Goal: Task Accomplishment & Management: Manage account settings

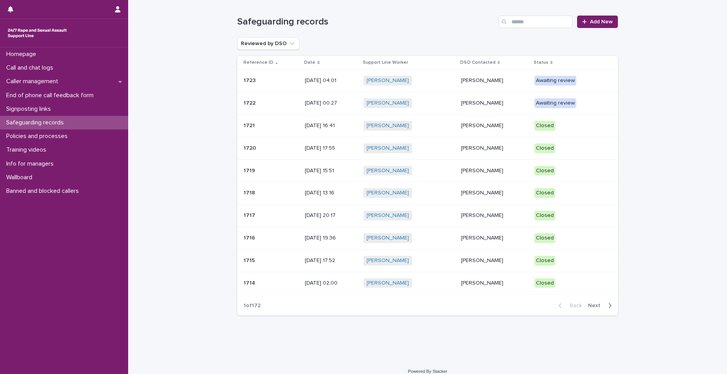
click at [255, 104] on p at bounding box center [271, 103] width 55 height 7
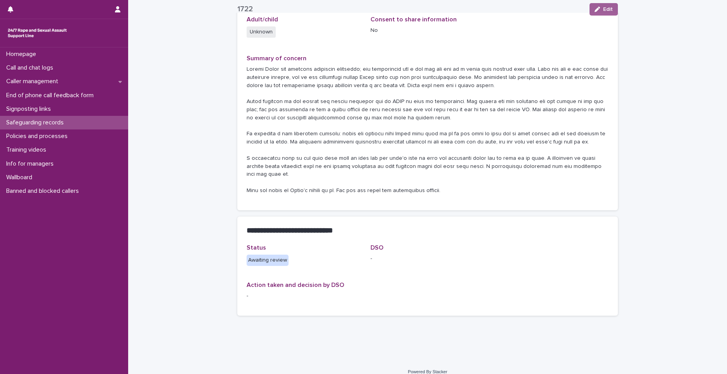
scroll to position [142, 0]
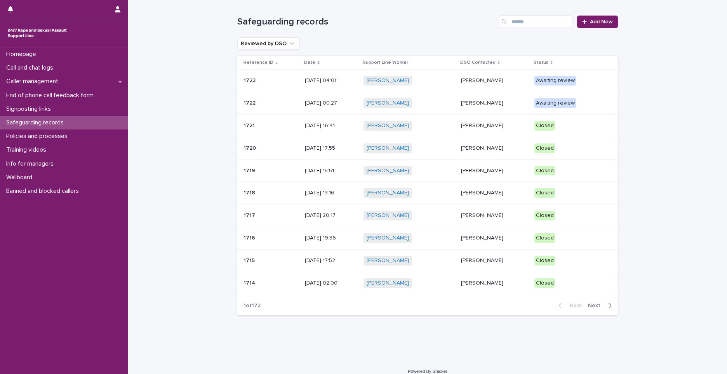
click at [245, 125] on p "1721" at bounding box center [250, 125] width 13 height 8
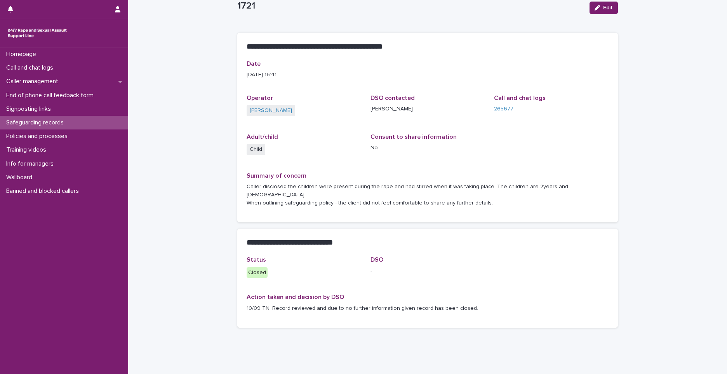
scroll to position [37, 0]
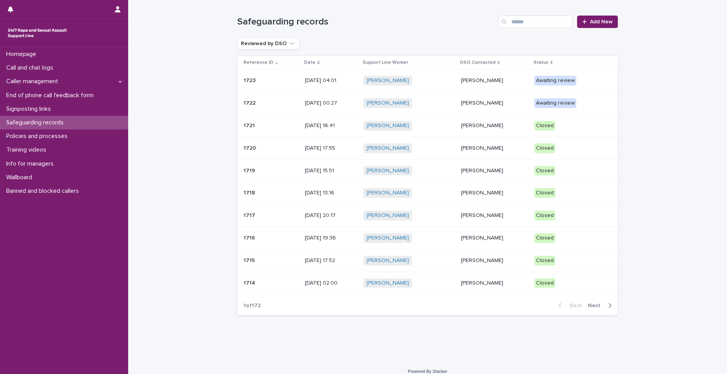
click at [244, 249] on p "1714" at bounding box center [250, 282] width 13 height 8
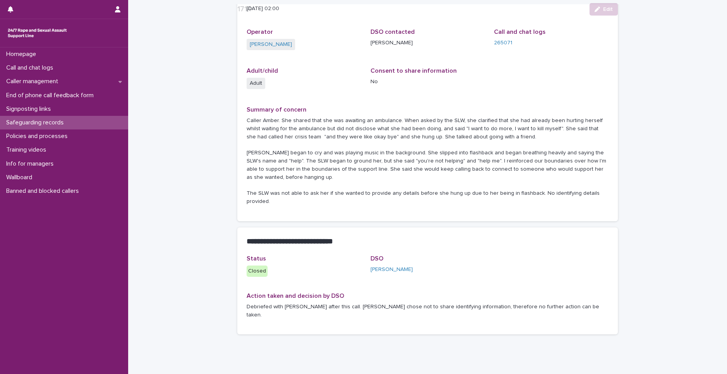
scroll to position [94, 0]
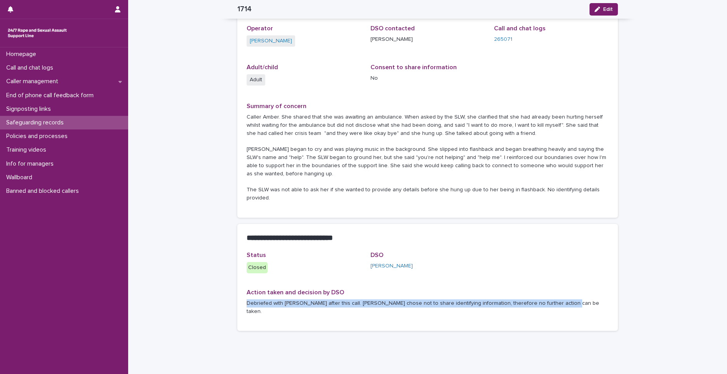
drag, startPoint x: 245, startPoint y: 286, endPoint x: 561, endPoint y: 282, distance: 316.2
click at [313, 249] on div "Debriefed with Shauna after this call. Caller chose not to share identifying in…" at bounding box center [428, 307] width 362 height 18
drag, startPoint x: 561, startPoint y: 282, endPoint x: 519, endPoint y: 285, distance: 41.7
copy p "Debriefed with Shauna after this call. Caller chose not to share identifying in…"
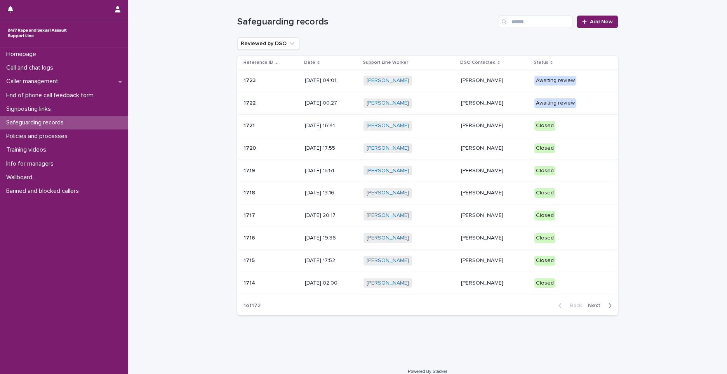
click at [247, 103] on p "1722" at bounding box center [251, 102] width 14 height 8
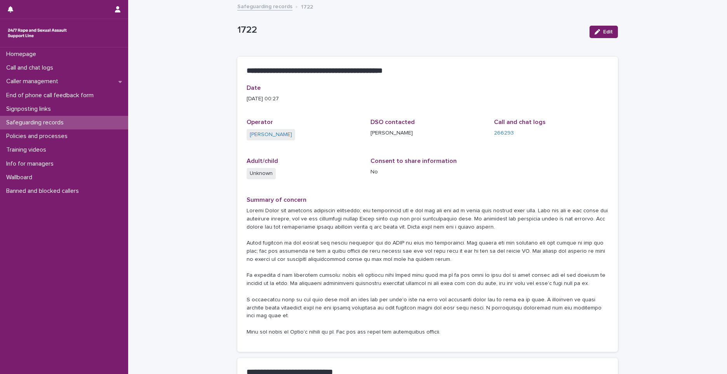
click at [313, 23] on div "Edit" at bounding box center [601, 31] width 31 height 31
click at [313, 31] on icon "button" at bounding box center [597, 31] width 5 height 5
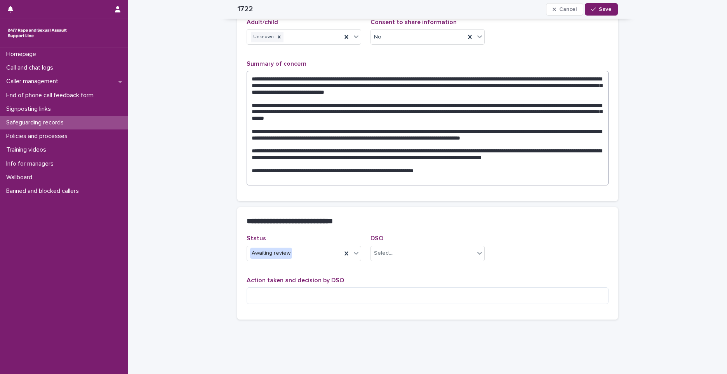
scroll to position [154, 0]
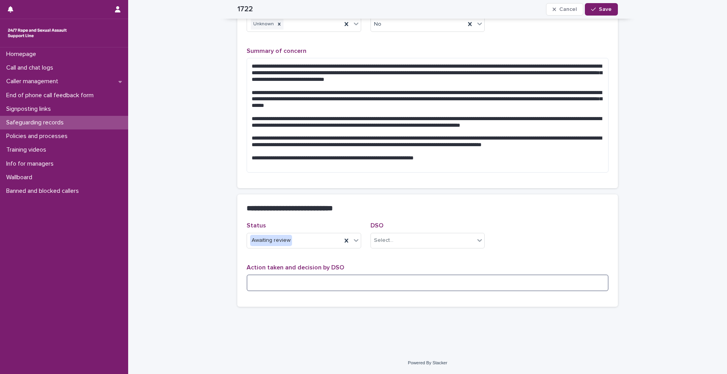
click at [303, 249] on textarea at bounding box center [428, 282] width 362 height 17
paste textarea "**********"
type textarea "**********"
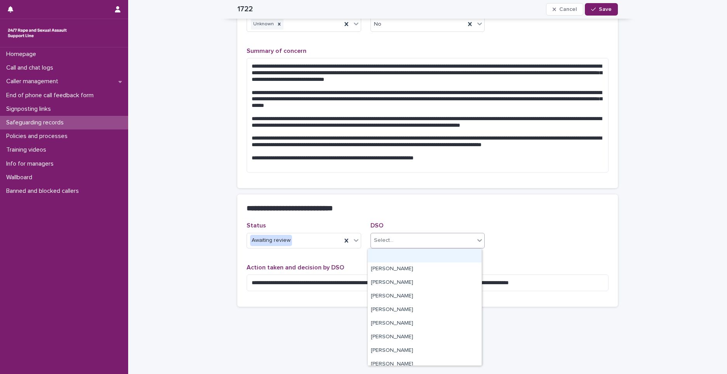
click at [313, 242] on div "Select..." at bounding box center [423, 240] width 104 height 13
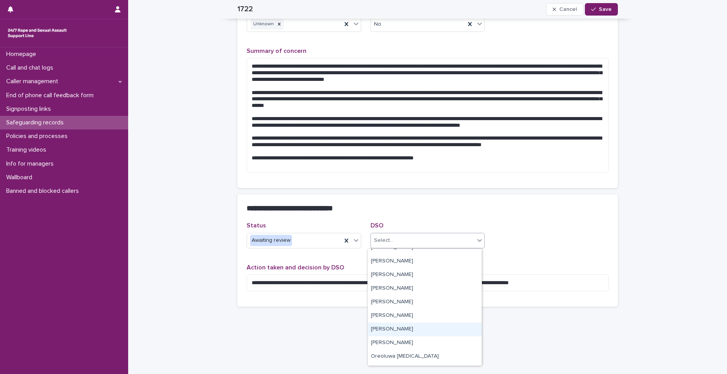
click at [313, 249] on div "Mopelola Adenji" at bounding box center [425, 329] width 114 height 14
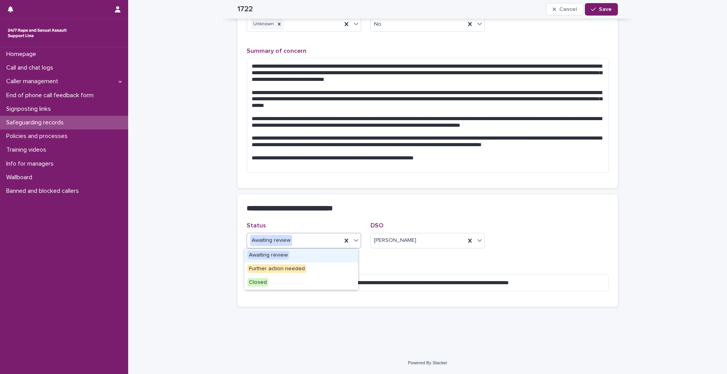
click at [313, 238] on icon at bounding box center [356, 240] width 8 height 8
click at [284, 249] on div "Closed" at bounding box center [301, 283] width 114 height 14
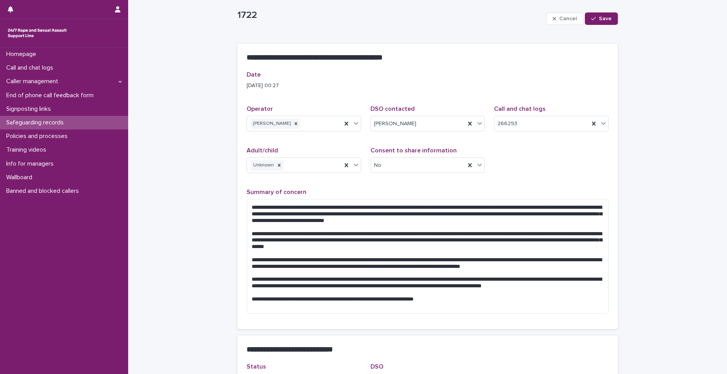
scroll to position [0, 0]
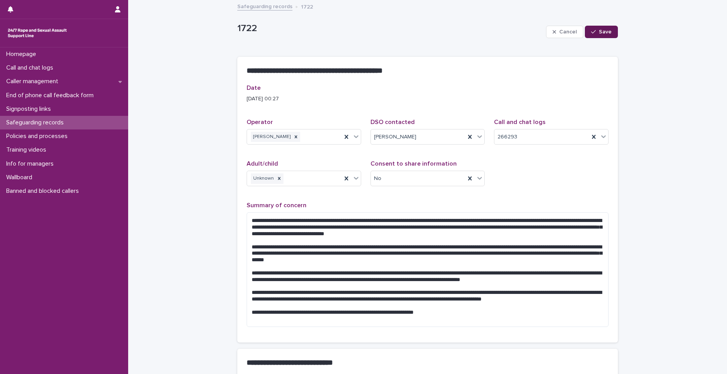
click at [313, 31] on span "Save" at bounding box center [605, 31] width 13 height 5
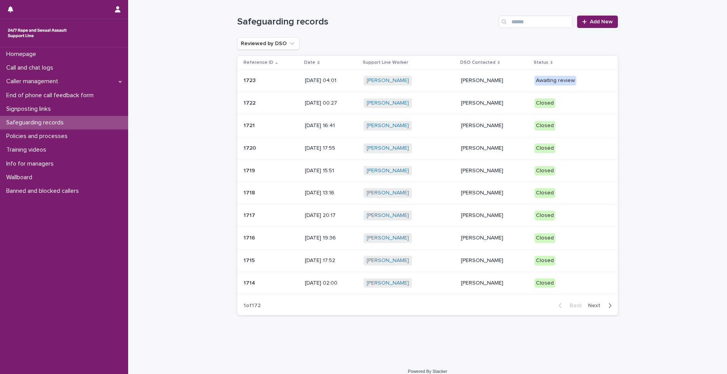
click at [251, 89] on td "1723 1723" at bounding box center [269, 81] width 64 height 23
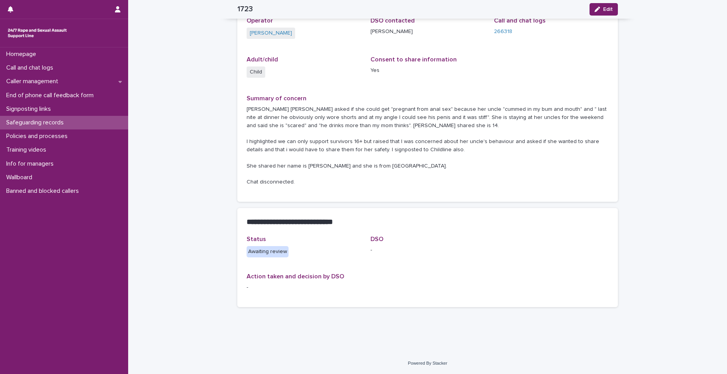
scroll to position [102, 0]
click at [313, 14] on button "Edit" at bounding box center [604, 9] width 28 height 12
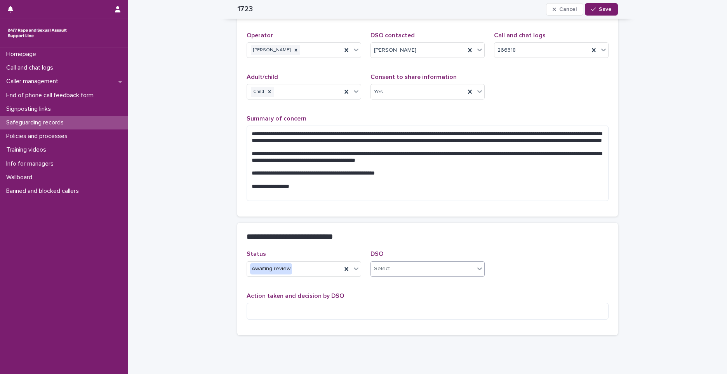
scroll to position [115, 0]
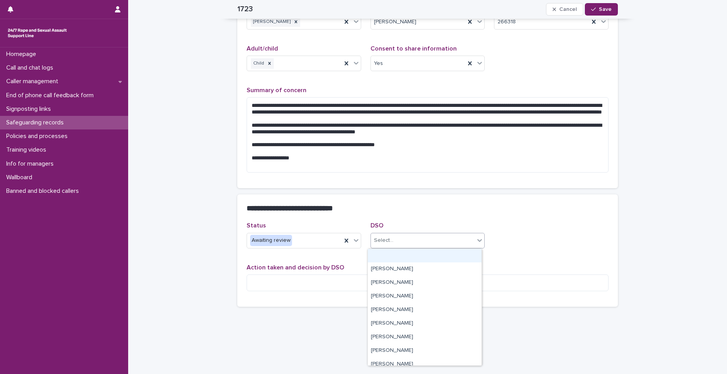
click at [313, 241] on div "Select..." at bounding box center [423, 240] width 104 height 13
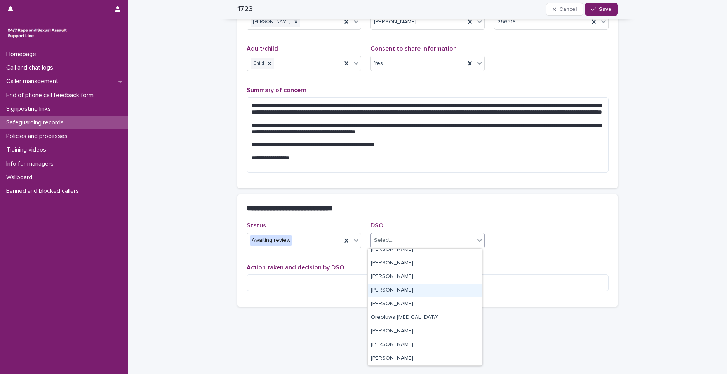
click at [313, 249] on div "Mopelola Adenji" at bounding box center [425, 291] width 114 height 14
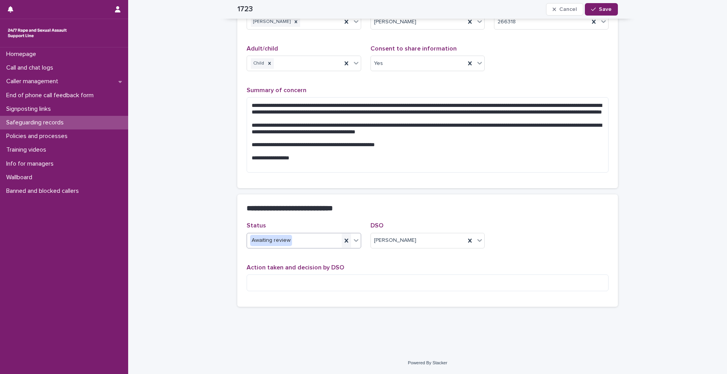
click at [313, 244] on icon at bounding box center [347, 241] width 8 height 8
click at [313, 241] on icon at bounding box center [356, 240] width 8 height 8
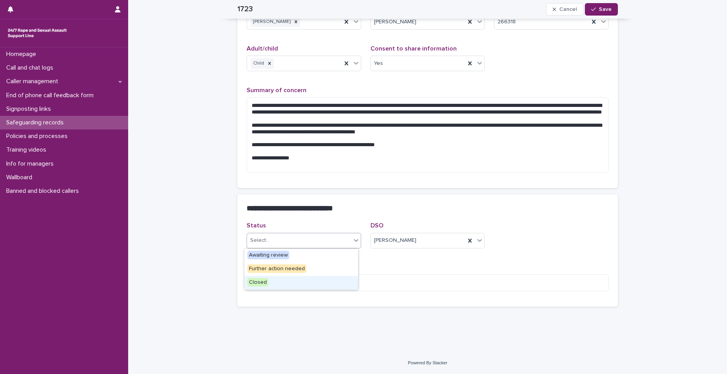
click at [291, 249] on div "Closed" at bounding box center [301, 283] width 114 height 14
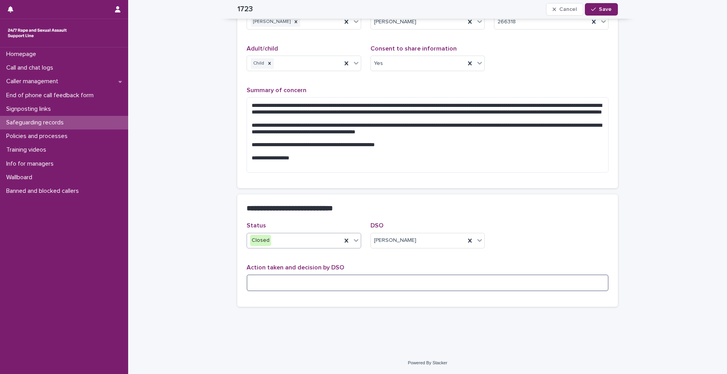
click at [294, 249] on textarea at bounding box center [428, 282] width 362 height 17
paste textarea "**********"
click at [313, 249] on textarea "**********" at bounding box center [428, 282] width 362 height 17
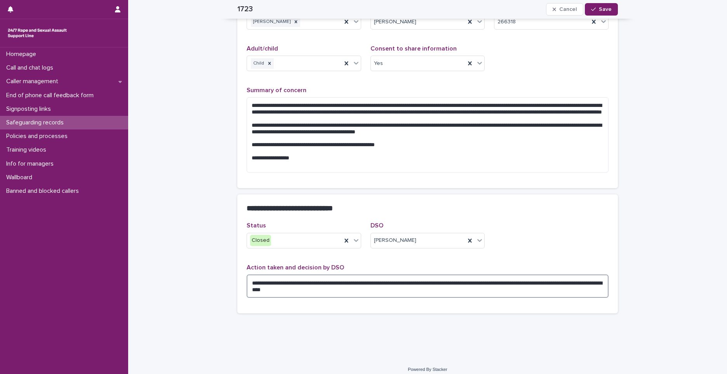
drag, startPoint x: 472, startPoint y: 284, endPoint x: 525, endPoint y: 282, distance: 53.2
click at [313, 249] on textarea "**********" at bounding box center [428, 285] width 362 height 23
drag, startPoint x: 517, startPoint y: 282, endPoint x: 472, endPoint y: 285, distance: 45.5
click at [313, 249] on textarea "**********" at bounding box center [428, 285] width 362 height 23
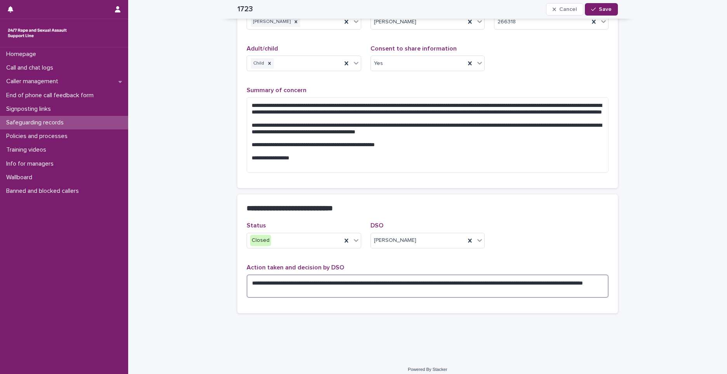
drag, startPoint x: 484, startPoint y: 283, endPoint x: 508, endPoint y: 282, distance: 23.7
click at [313, 249] on textarea "**********" at bounding box center [428, 285] width 362 height 23
drag, startPoint x: 511, startPoint y: 283, endPoint x: 484, endPoint y: 286, distance: 27.0
click at [313, 249] on textarea "**********" at bounding box center [428, 285] width 362 height 23
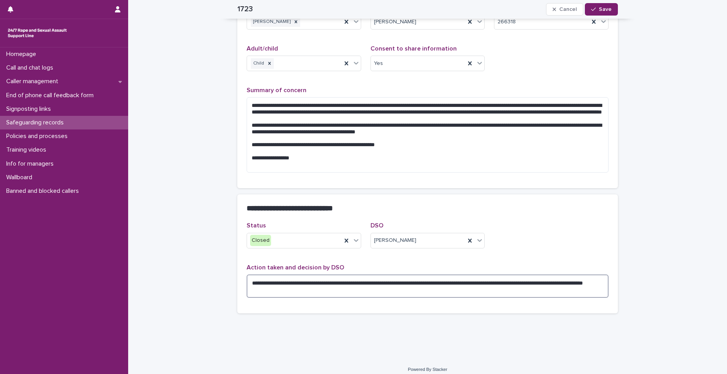
click at [313, 249] on textarea "**********" at bounding box center [428, 285] width 362 height 23
type textarea "**********"
click at [313, 5] on button "Save" at bounding box center [601, 9] width 33 height 12
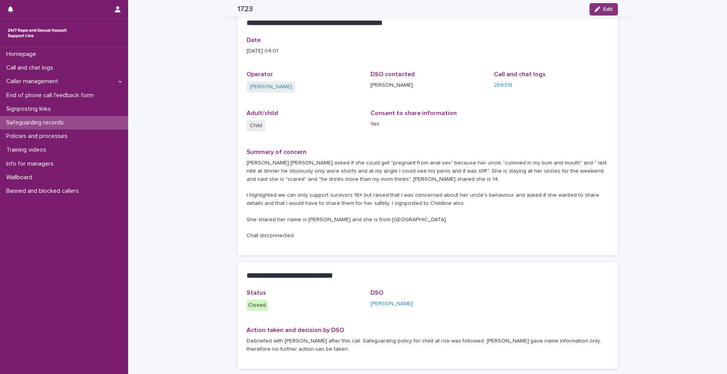
scroll to position [0, 0]
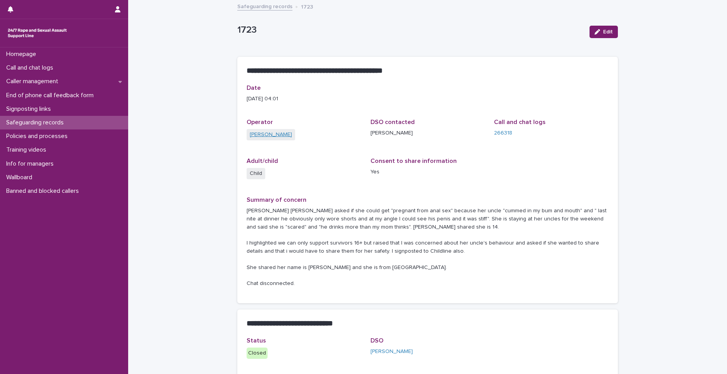
click at [283, 138] on link "Shauna Marsden" at bounding box center [271, 135] width 42 height 8
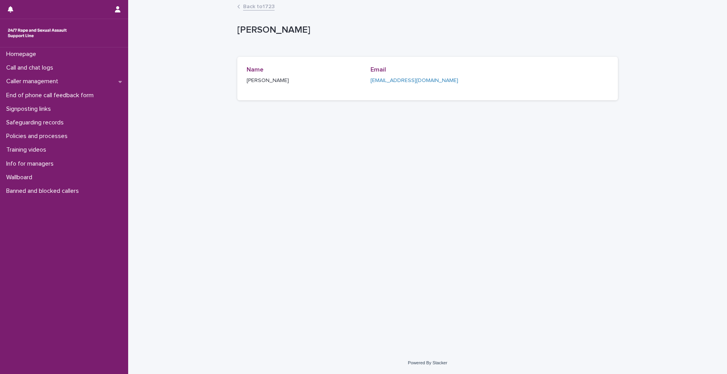
drag, startPoint x: 287, startPoint y: 81, endPoint x: 247, endPoint y: 82, distance: 39.6
click at [247, 82] on p "Shauna Marsden" at bounding box center [304, 81] width 115 height 8
copy p "Shauna Marsden"
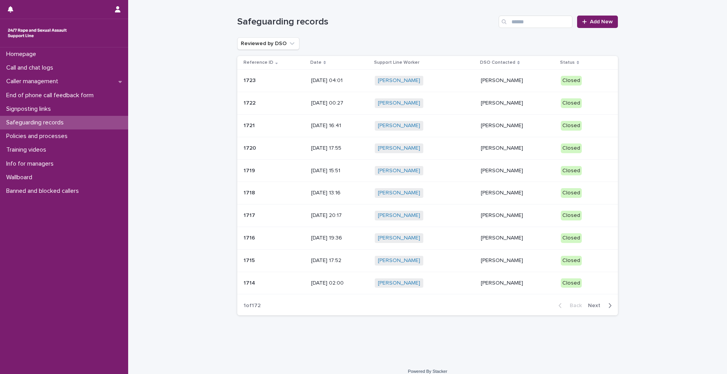
click at [204, 249] on div "Loading... Saving… Loading... Saving… Safeguarding records Add New Reviewed by …" at bounding box center [427, 180] width 599 height 360
